Goal: Navigation & Orientation: Find specific page/section

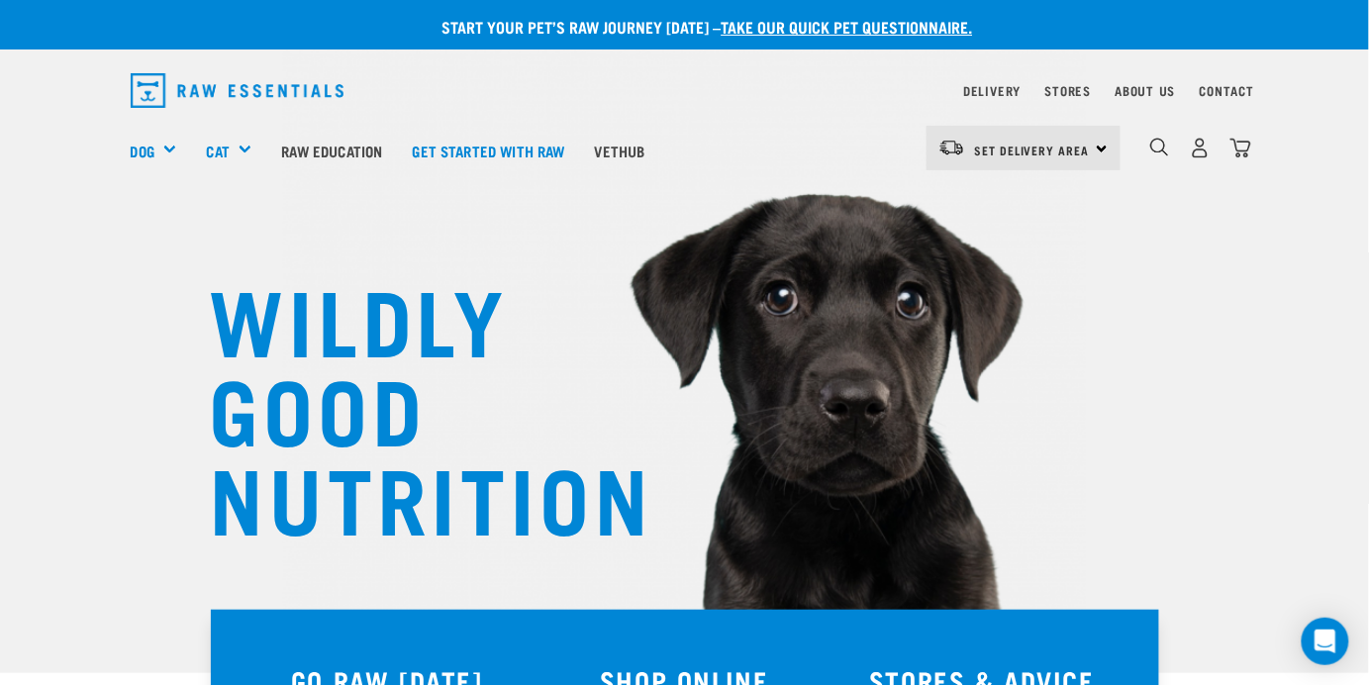
click at [1100, 157] on div "Set Delivery Area North Island South Island" at bounding box center [1024, 148] width 194 height 45
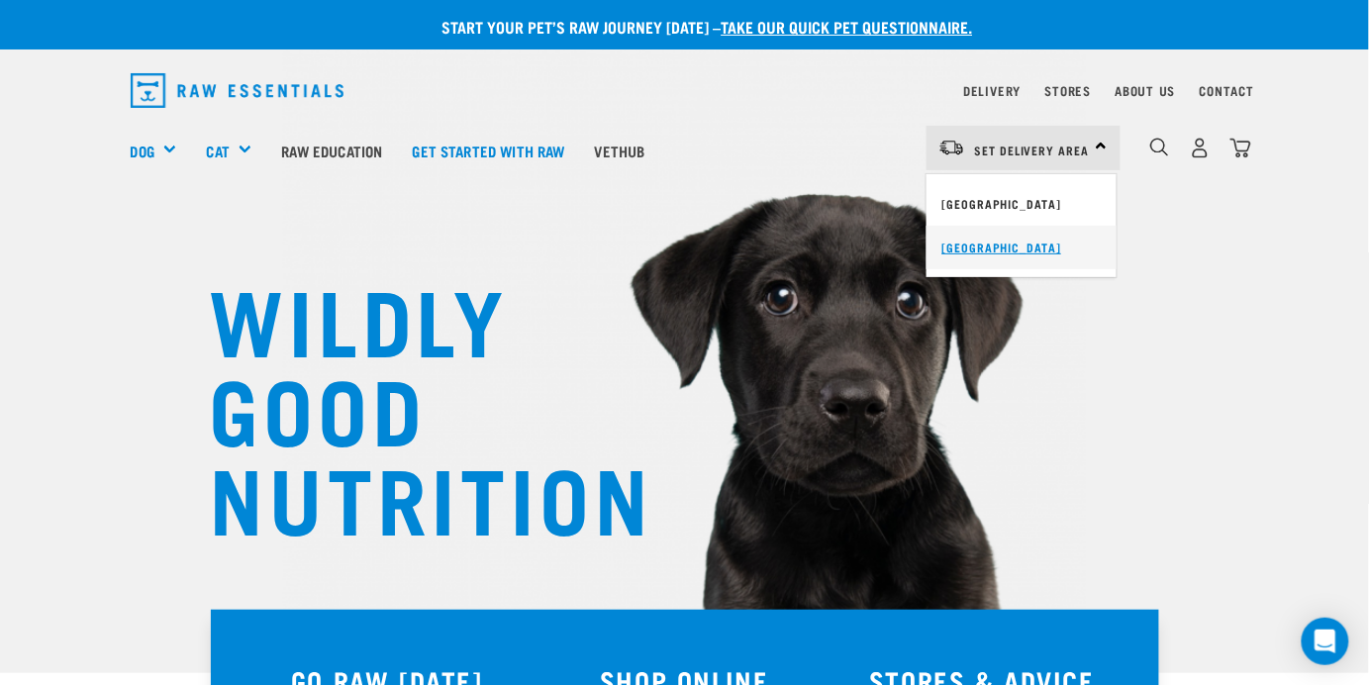
click at [967, 246] on link "[GEOGRAPHIC_DATA]" at bounding box center [1022, 248] width 190 height 44
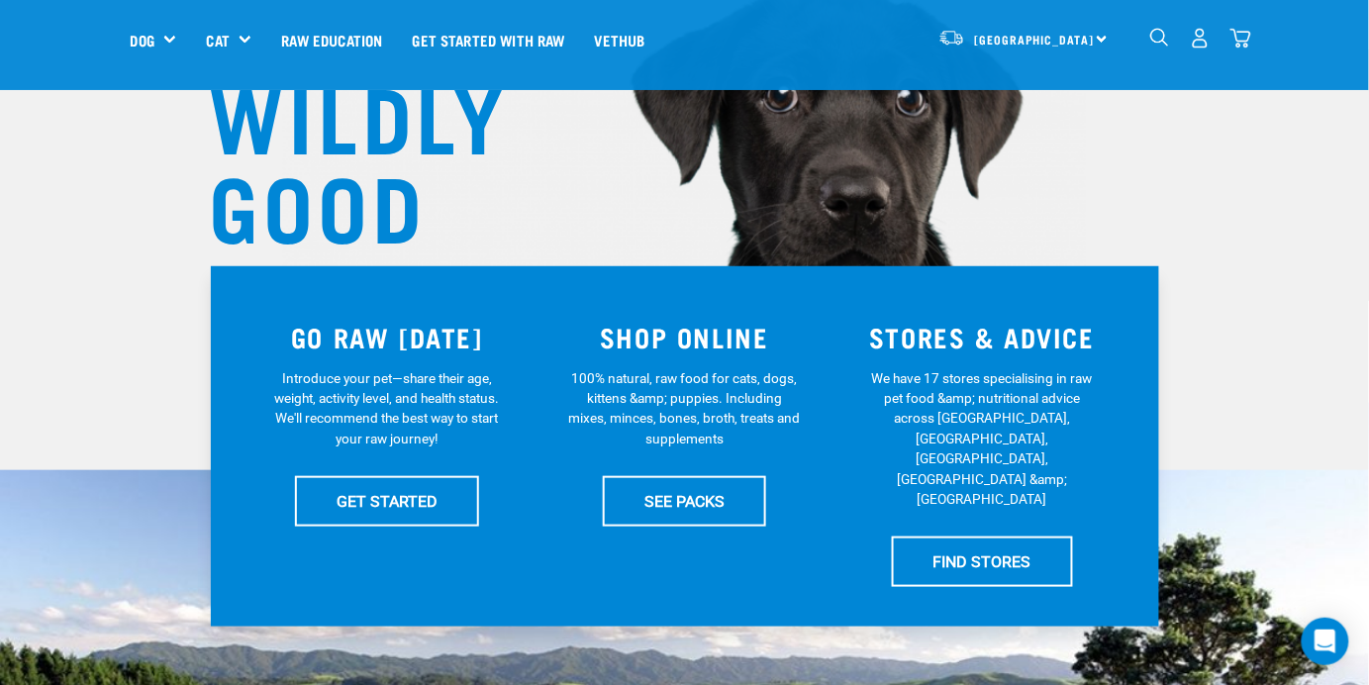
scroll to position [201, 0]
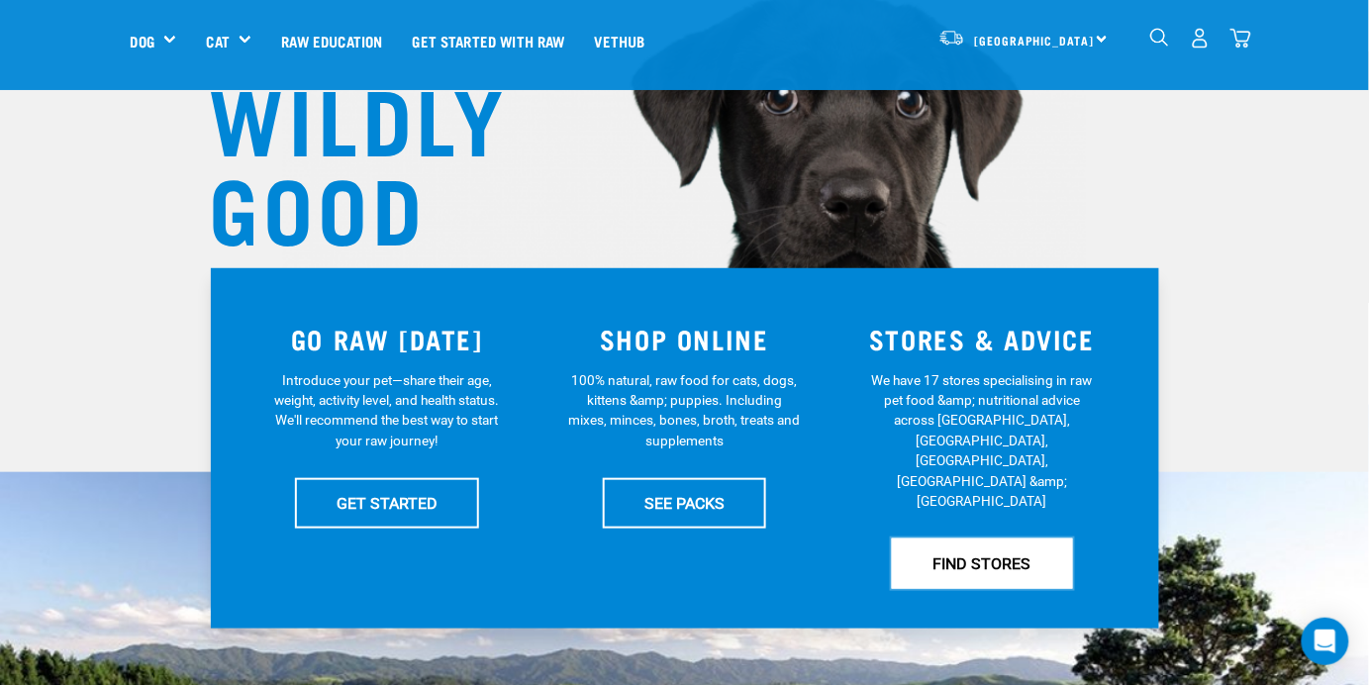
click at [953, 538] on link "FIND STORES" at bounding box center [982, 562] width 181 height 49
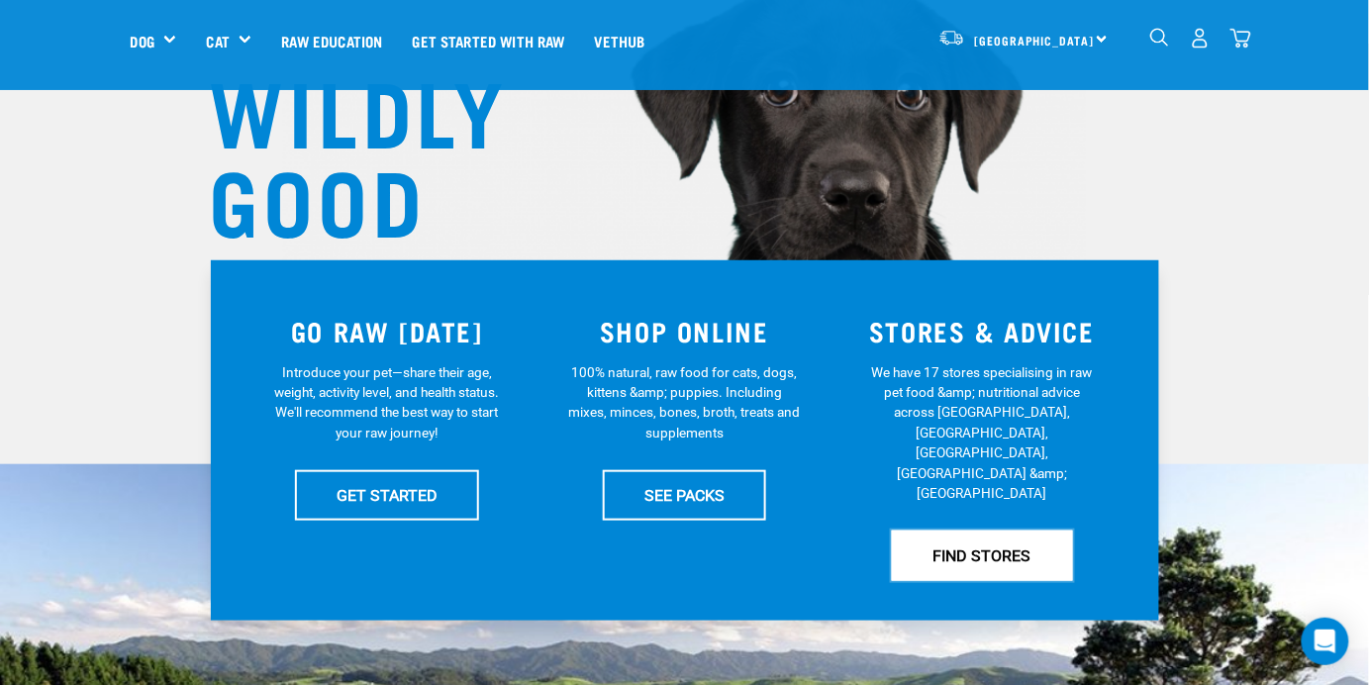
scroll to position [294, 0]
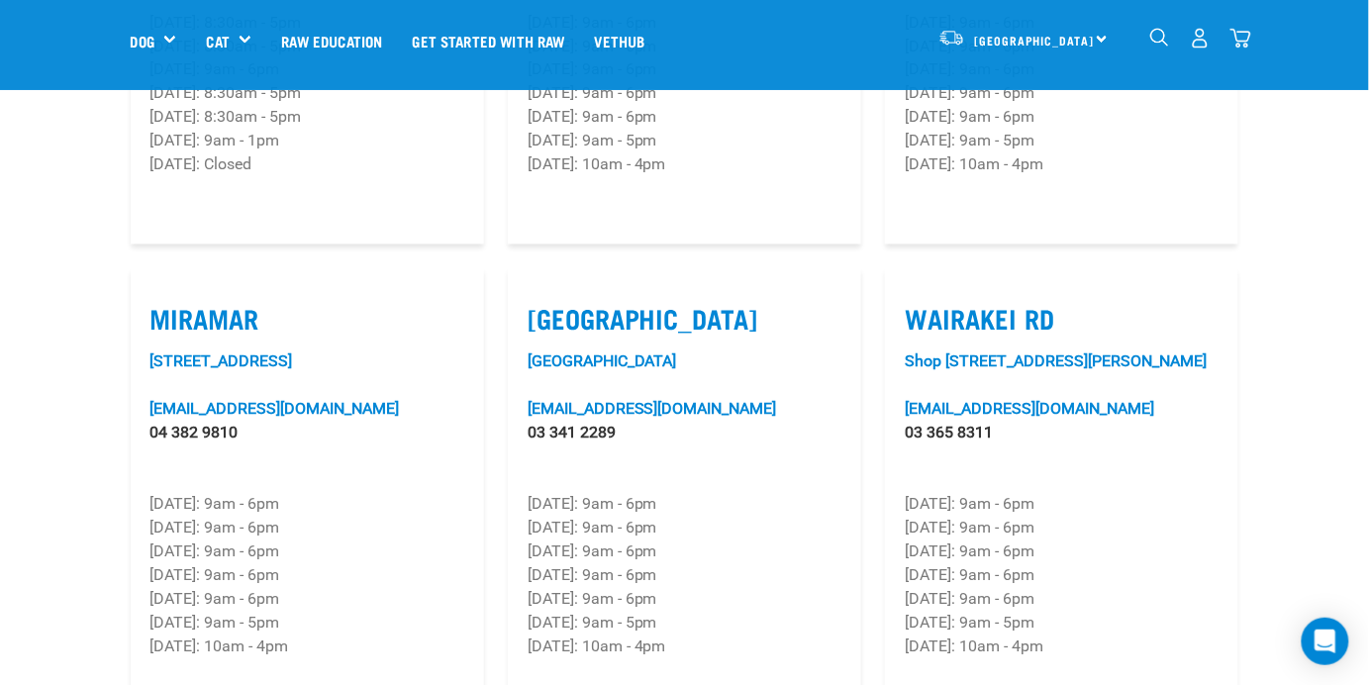
scroll to position [2880, 0]
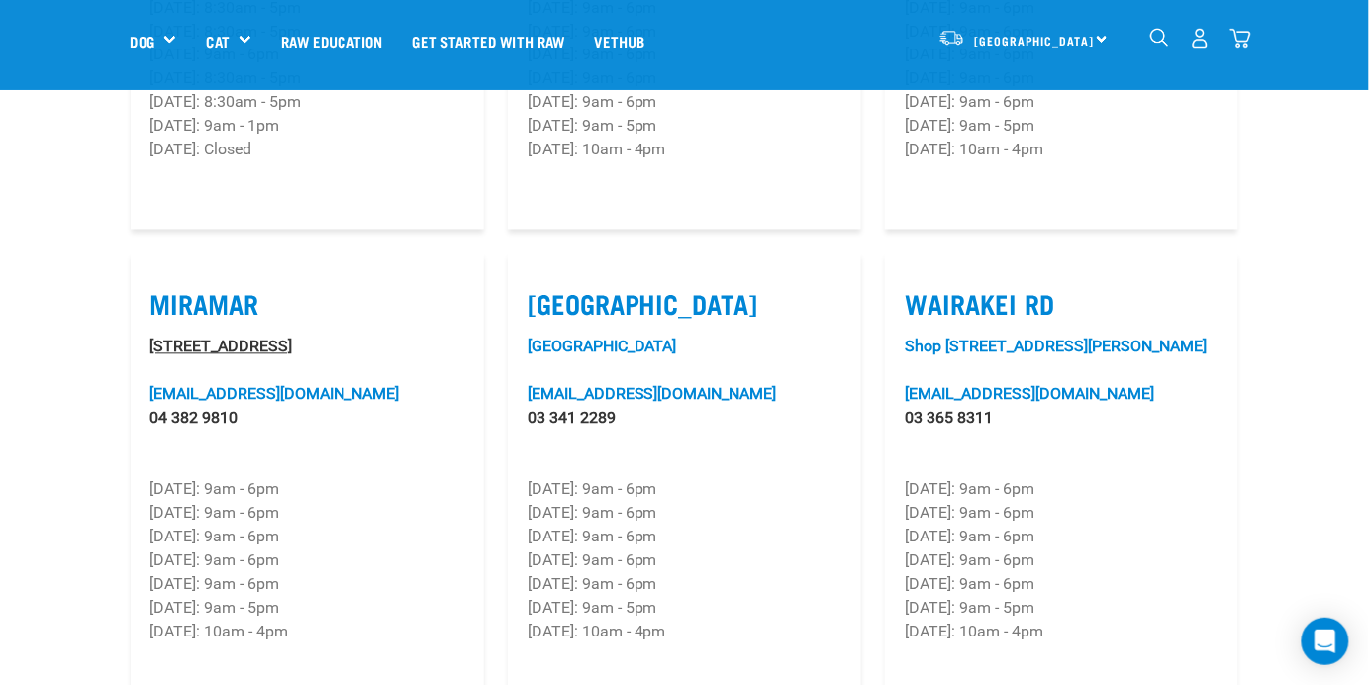
click at [293, 338] on link "[STREET_ADDRESS]" at bounding box center [221, 347] width 143 height 19
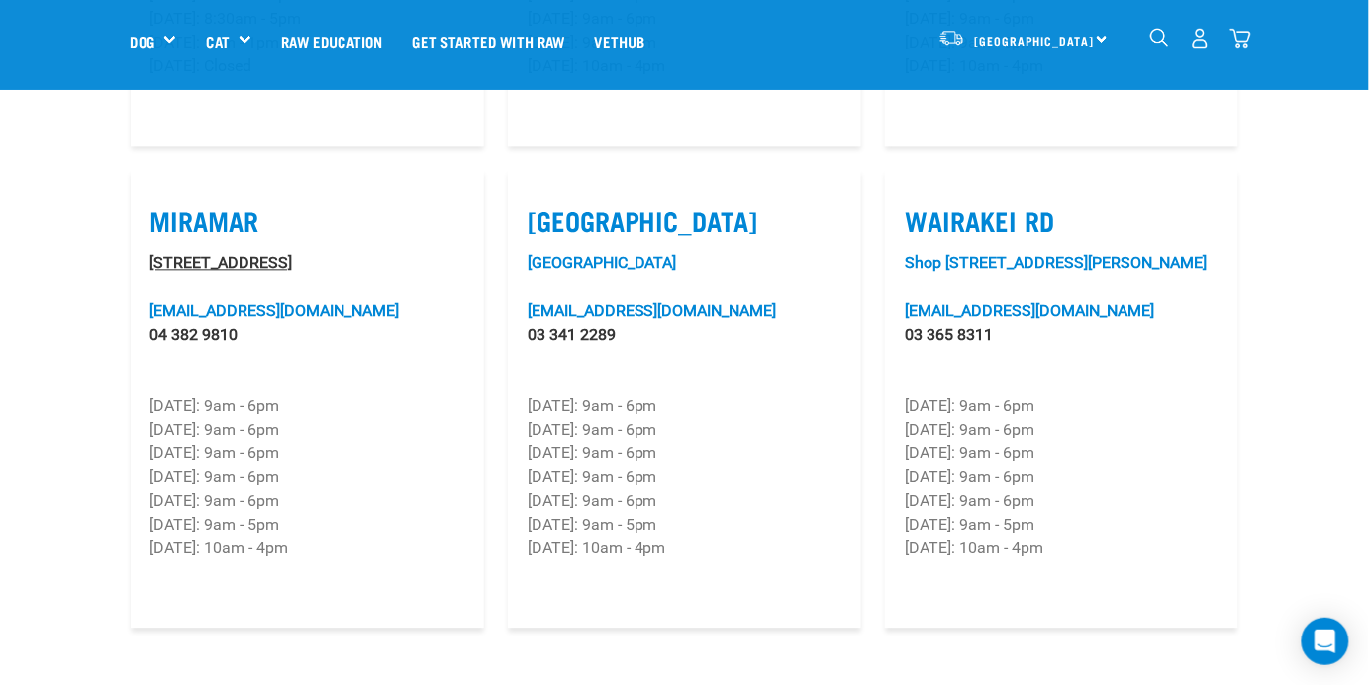
scroll to position [2972, 0]
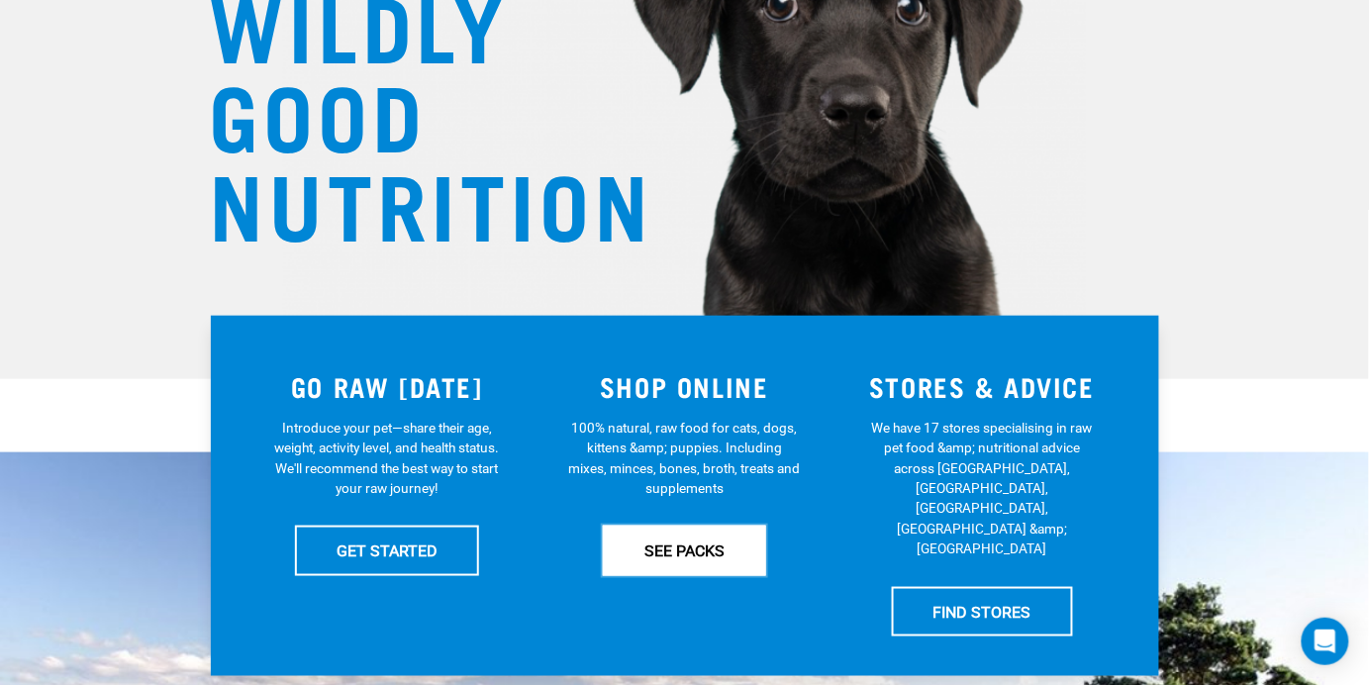
click at [679, 557] on link "SEE PACKS" at bounding box center [684, 550] width 163 height 49
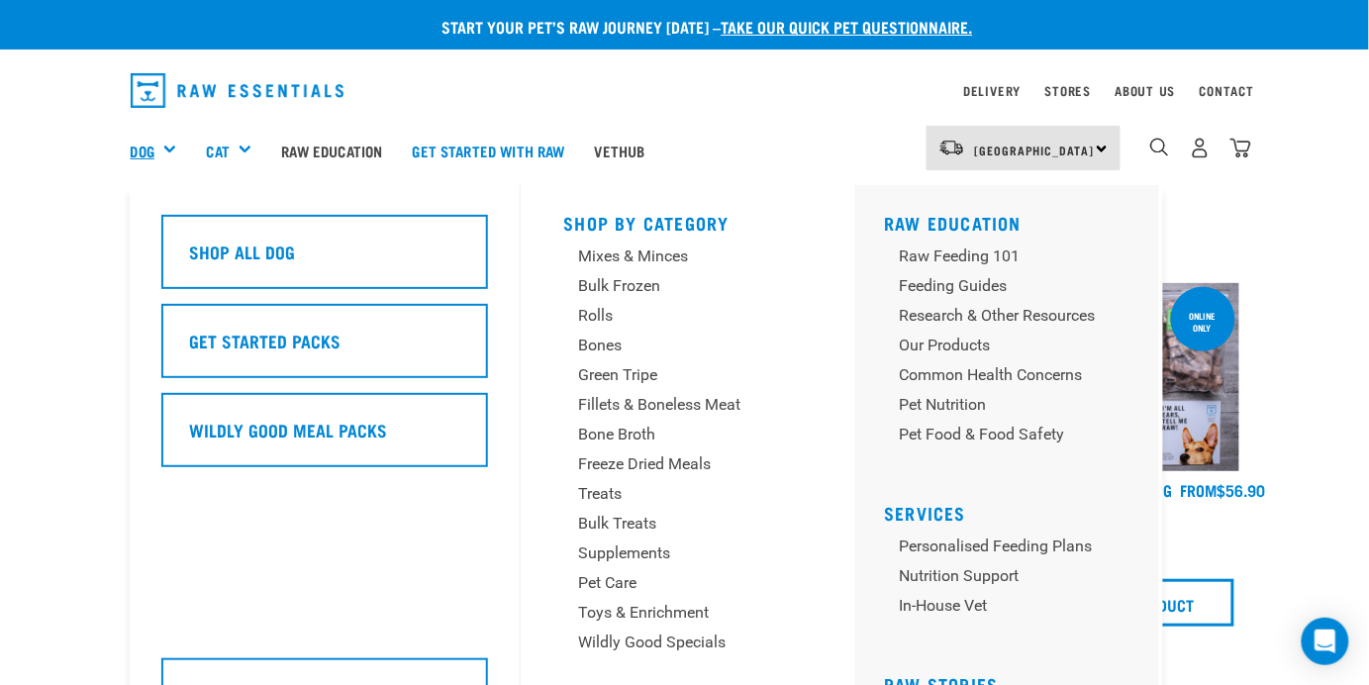
click at [152, 151] on link "Dog" at bounding box center [143, 151] width 24 height 23
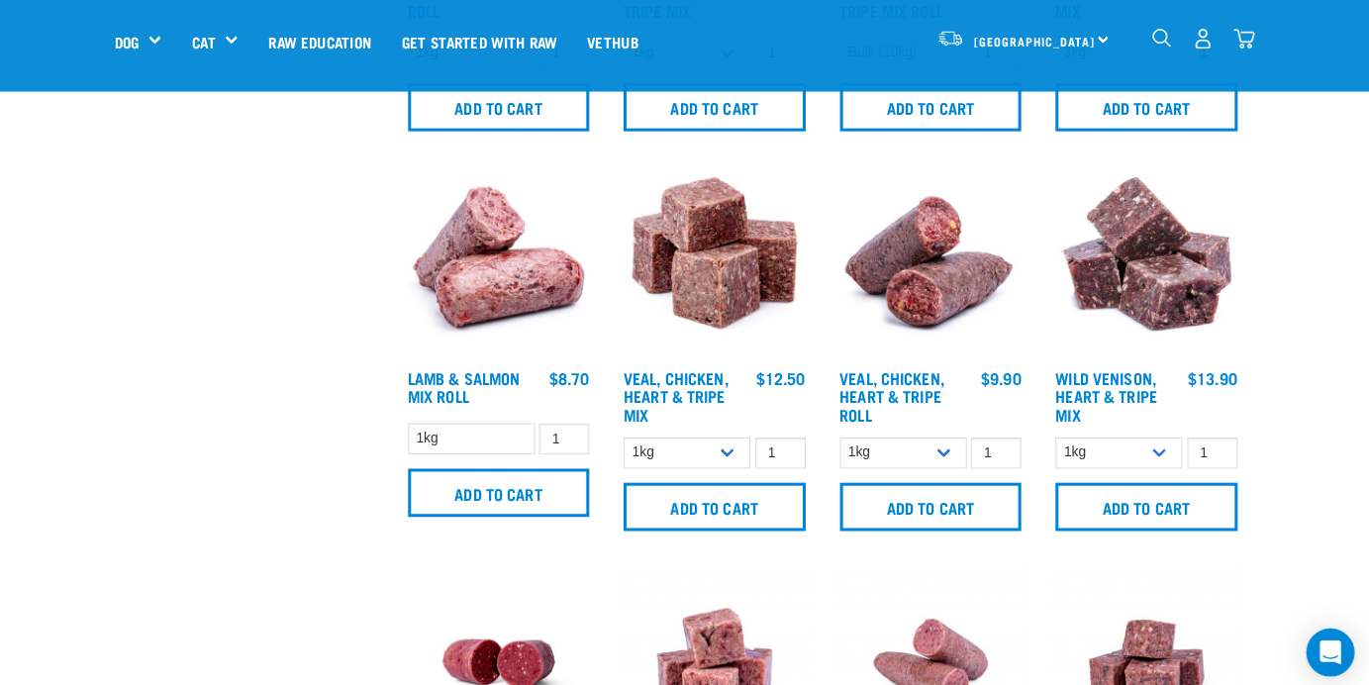
scroll to position [2279, 0]
